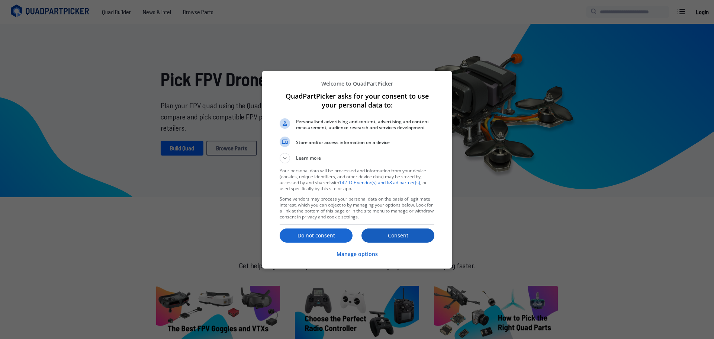
click at [396, 235] on p "Consent" at bounding box center [398, 235] width 73 height 7
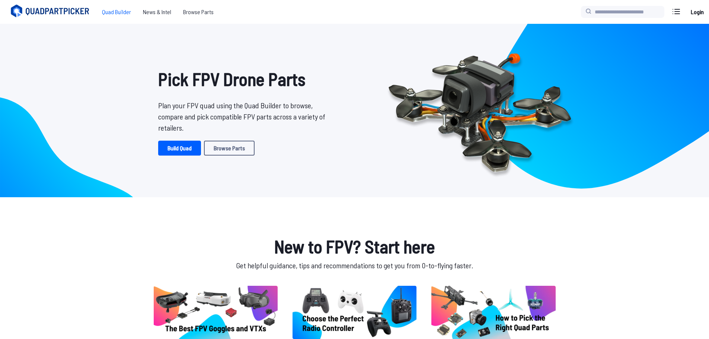
click at [108, 9] on span "Quad Builder" at bounding box center [116, 11] width 41 height 15
